Goal: Find specific fact: Find specific fact

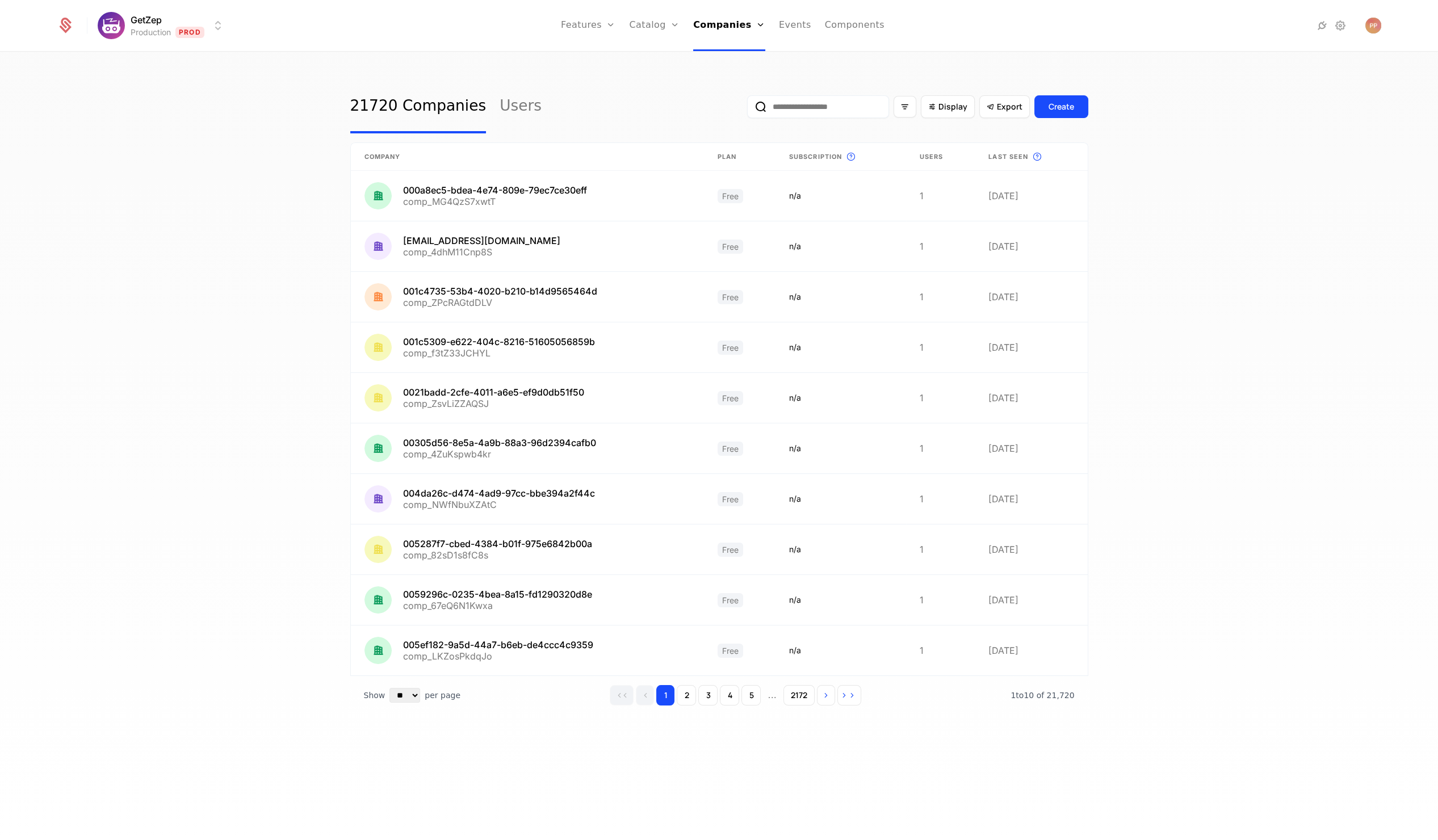
click at [838, 101] on input "email" at bounding box center [818, 106] width 142 height 23
paste input "**********"
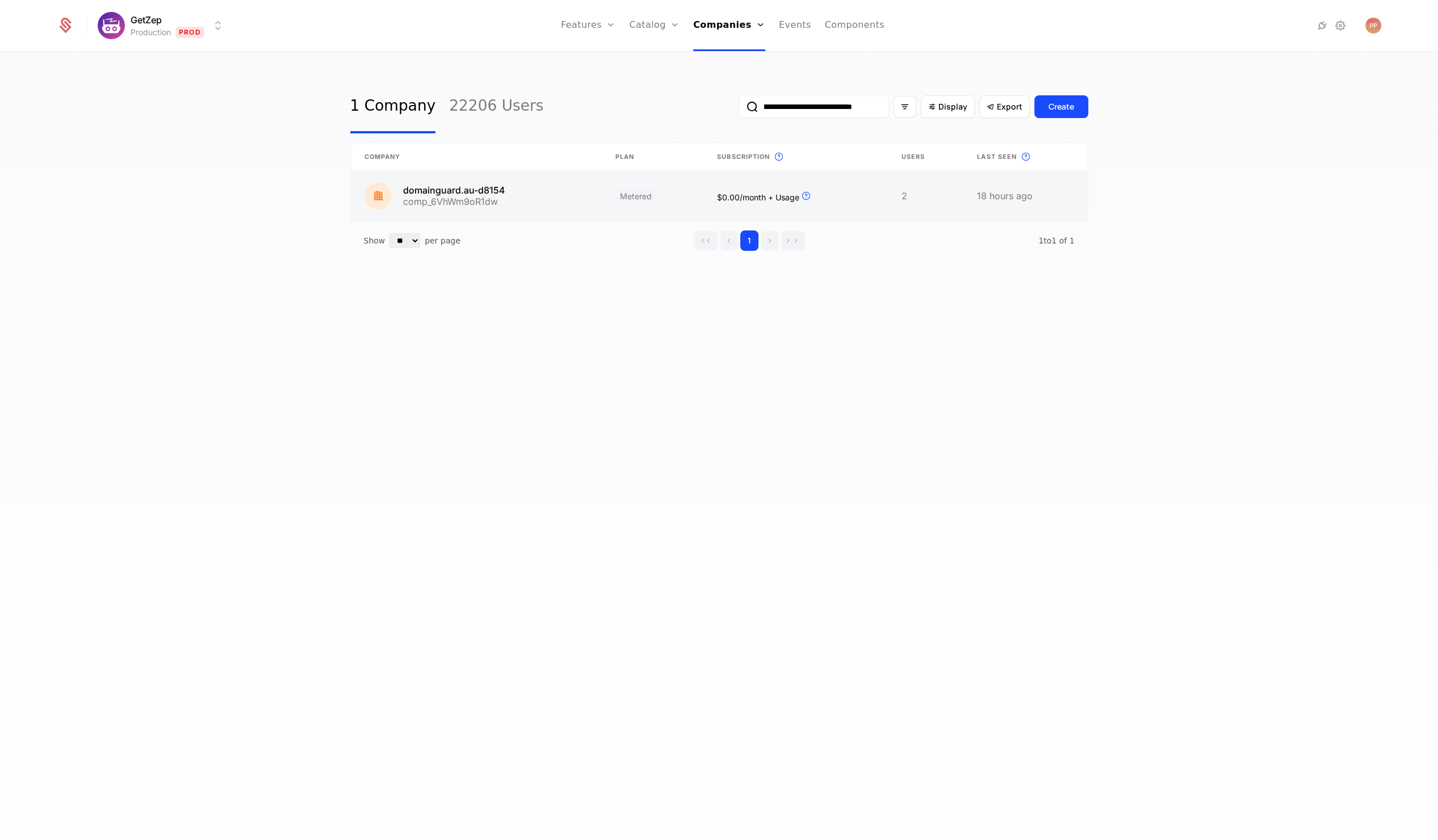
type input "**********"
click at [561, 185] on link at bounding box center [477, 196] width 251 height 50
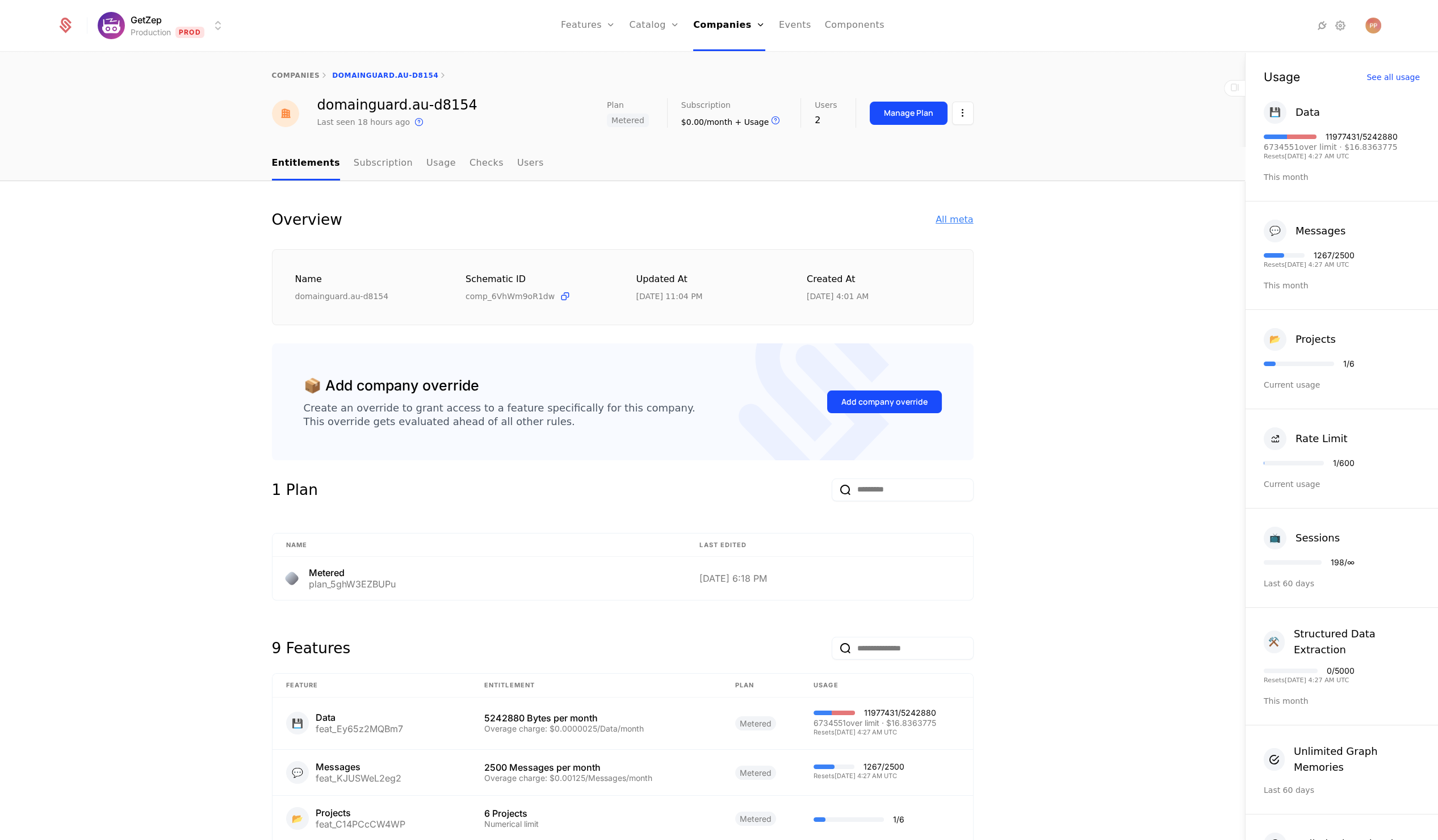
click at [950, 217] on div "All meta" at bounding box center [954, 219] width 38 height 14
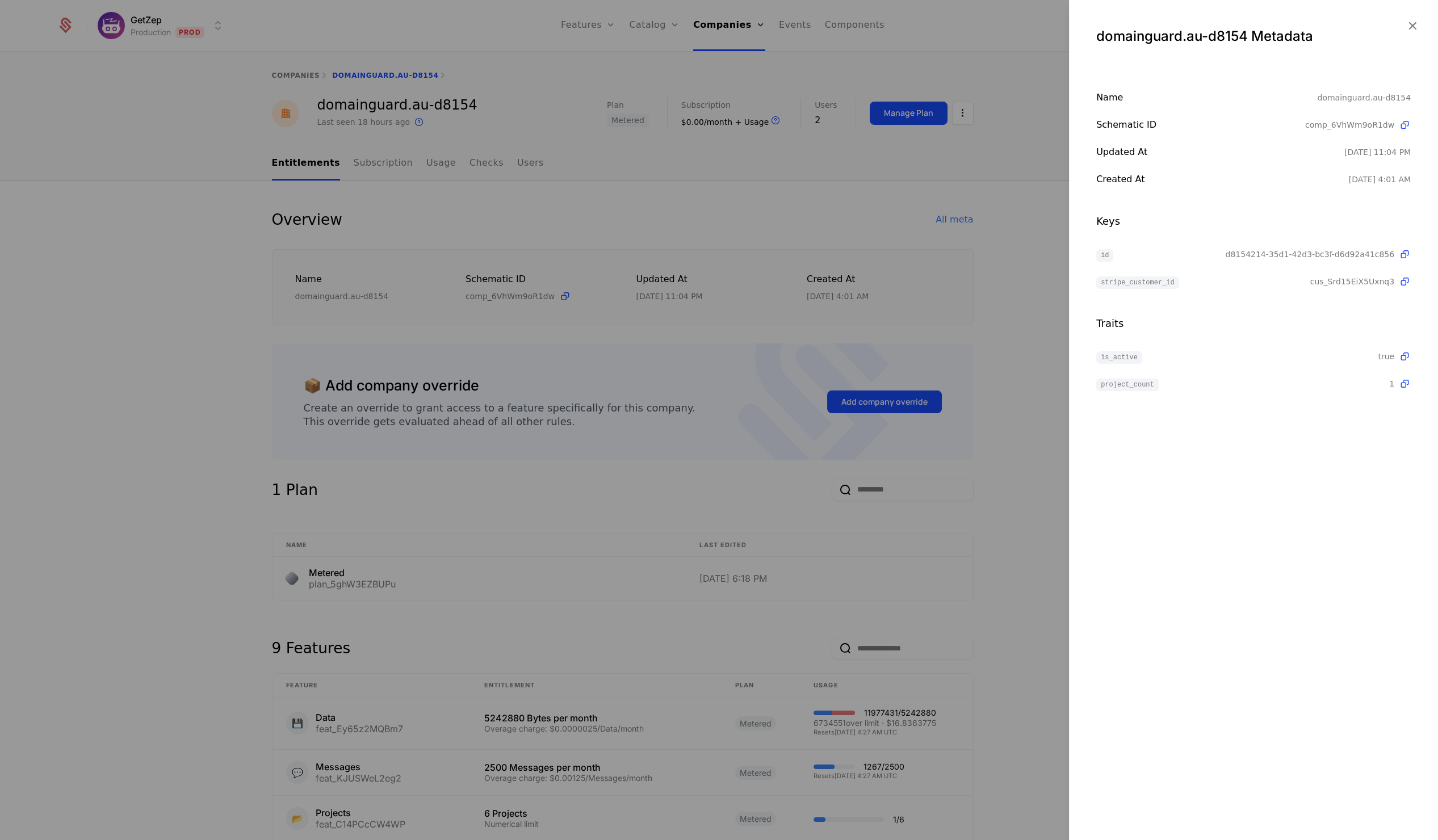
click at [1264, 255] on span "d8154214-35d1-42d3-bc3f-d6d92a41c856" at bounding box center [1310, 254] width 169 height 11
copy span "d8154214-35d1-42d3-bc3f-d6d92a41c856"
click at [398, 419] on div at bounding box center [719, 420] width 1438 height 840
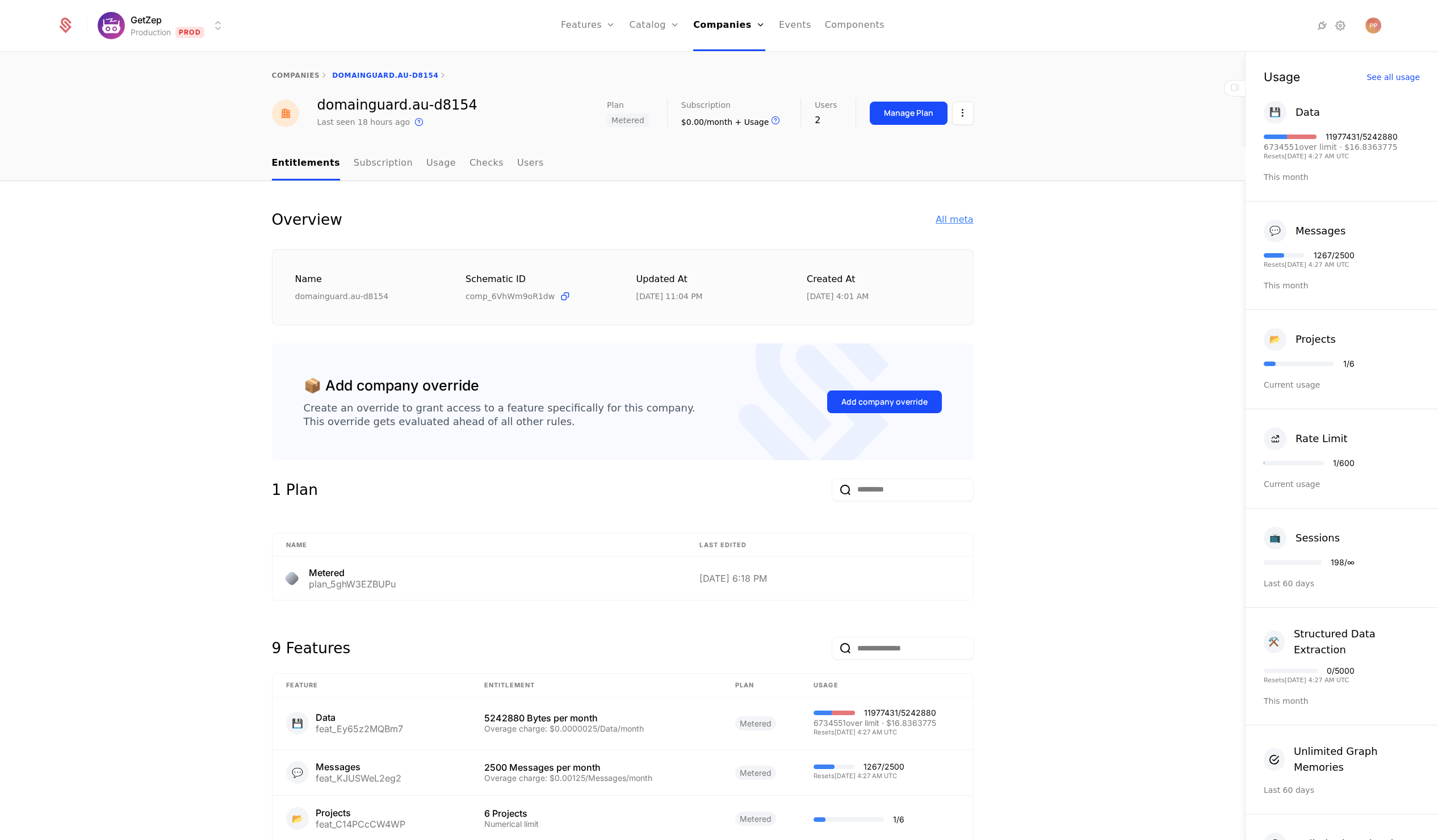
click at [968, 219] on div "All meta" at bounding box center [954, 219] width 38 height 14
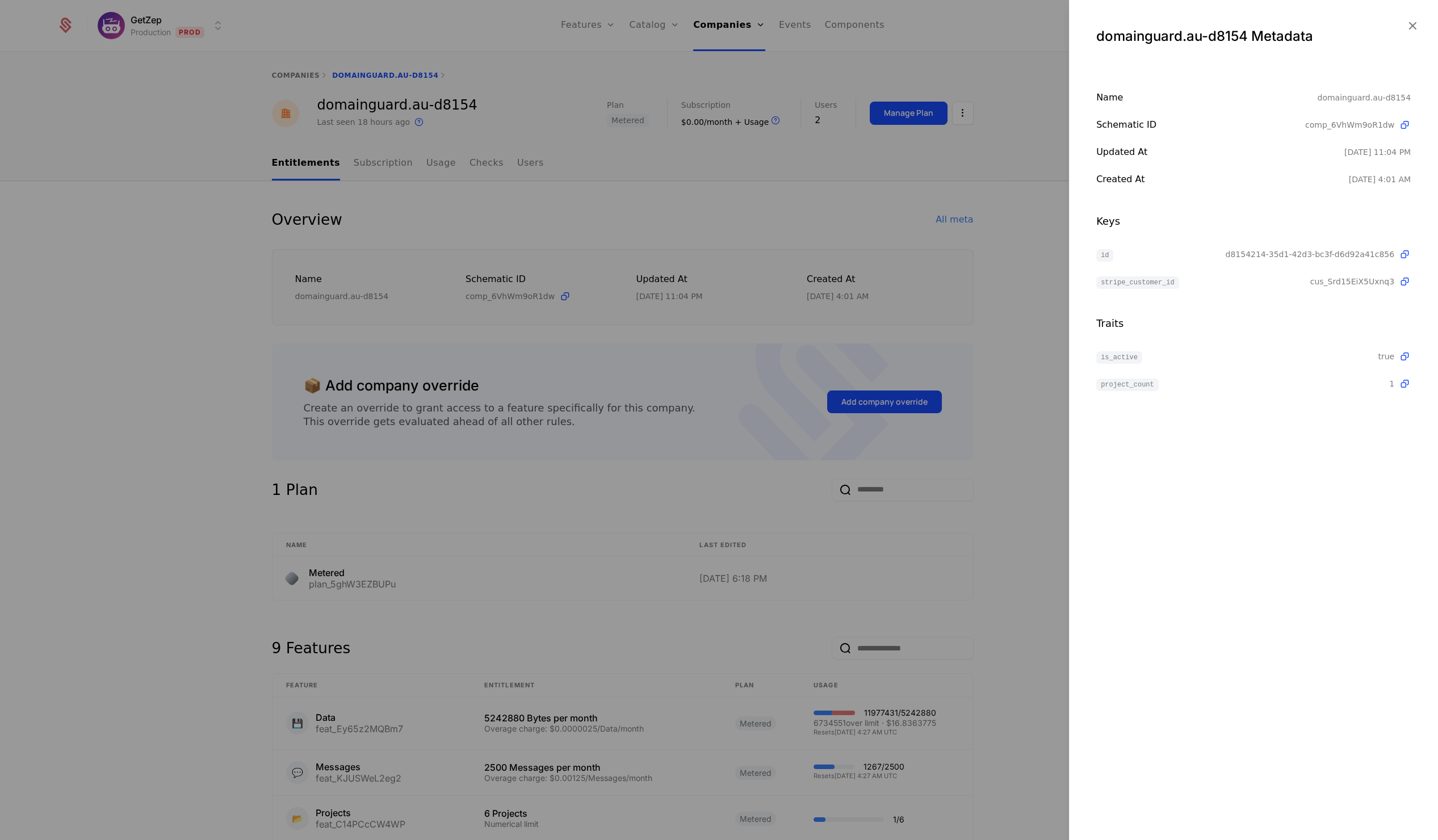
click at [1327, 254] on span "d8154214-35d1-42d3-bc3f-d6d92a41c856" at bounding box center [1310, 254] width 169 height 11
copy span "d8154214-35d1-42d3-bc3f-d6d92a41c856"
click at [120, 500] on div at bounding box center [719, 420] width 1438 height 840
